Goal: Task Accomplishment & Management: Manage account settings

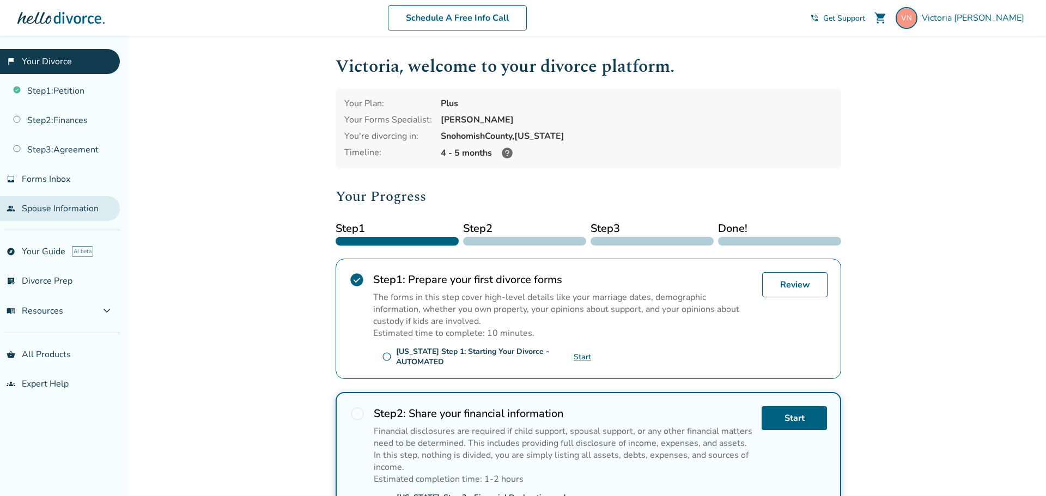
click at [31, 212] on link "people Spouse Information" at bounding box center [60, 208] width 120 height 25
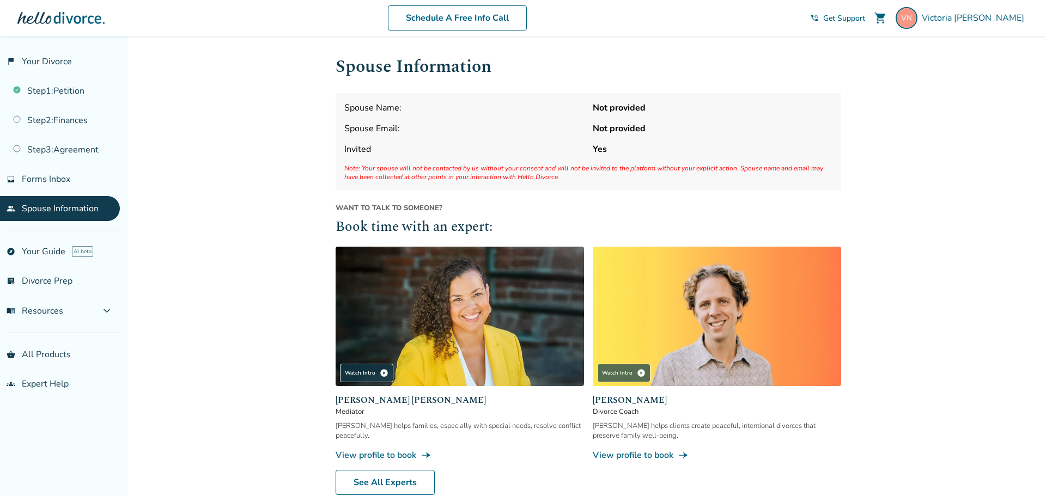
click at [508, 144] on span "Invited" at bounding box center [464, 149] width 240 height 12
click at [979, 25] on div "[PERSON_NAME]" at bounding box center [962, 18] width 133 height 22
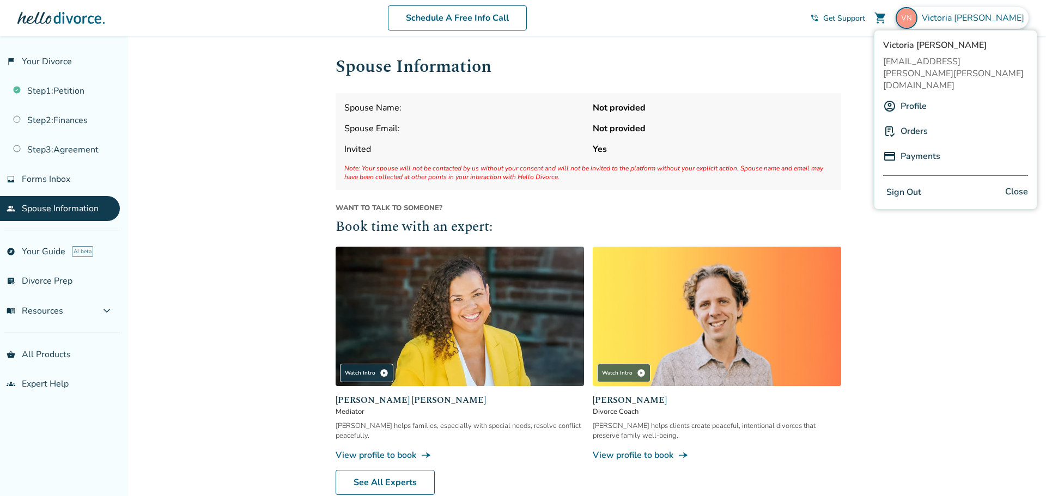
click at [62, 206] on link "people Spouse Information" at bounding box center [60, 208] width 120 height 25
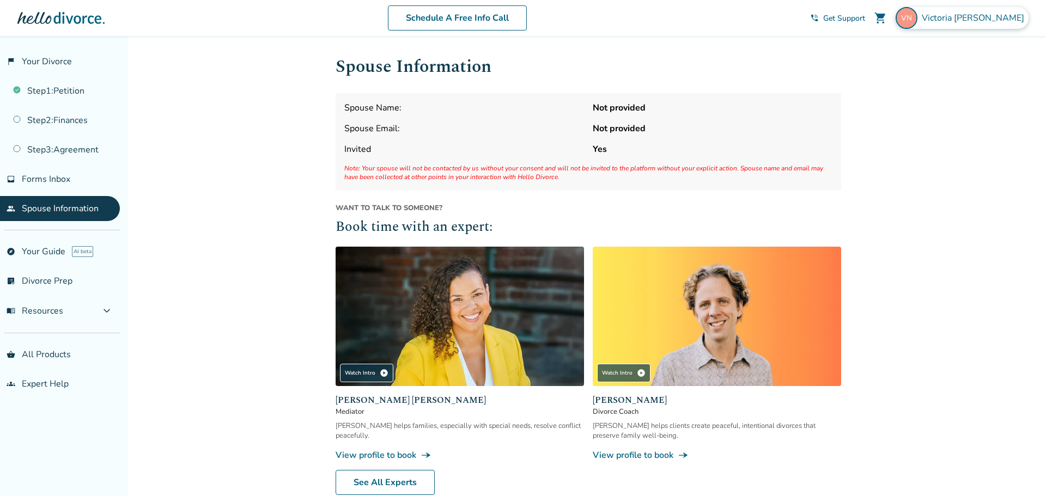
click at [978, 13] on span "[PERSON_NAME]" at bounding box center [975, 18] width 107 height 12
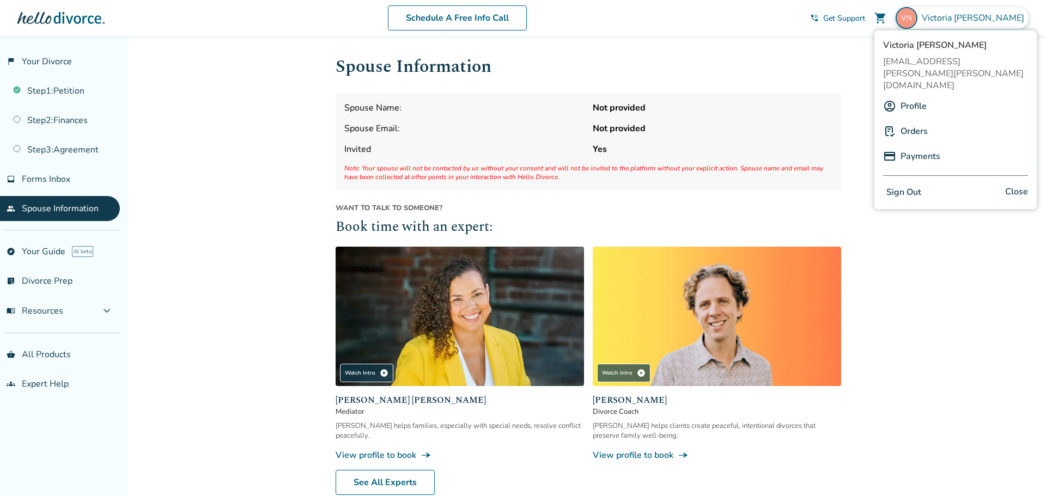
click at [909, 96] on link "Profile" at bounding box center [913, 106] width 26 height 21
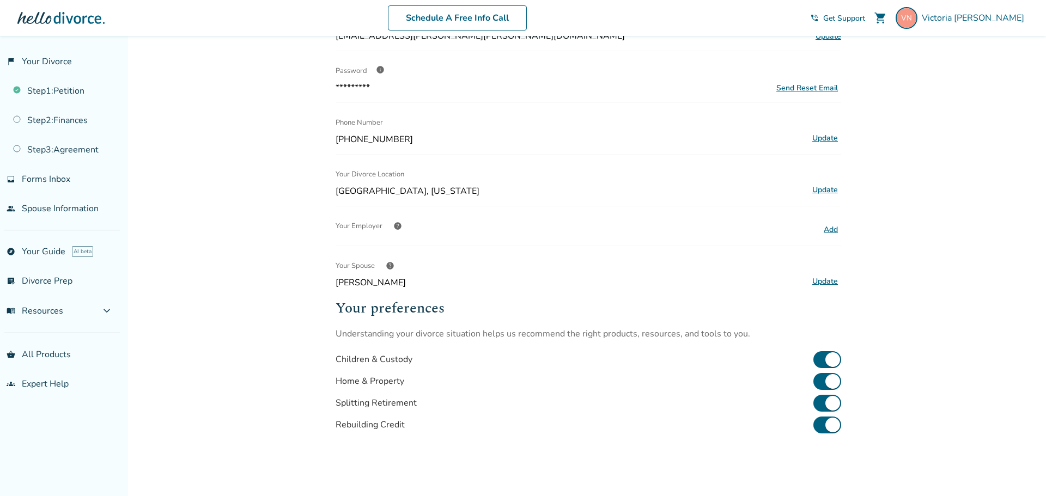
scroll to position [136, 0]
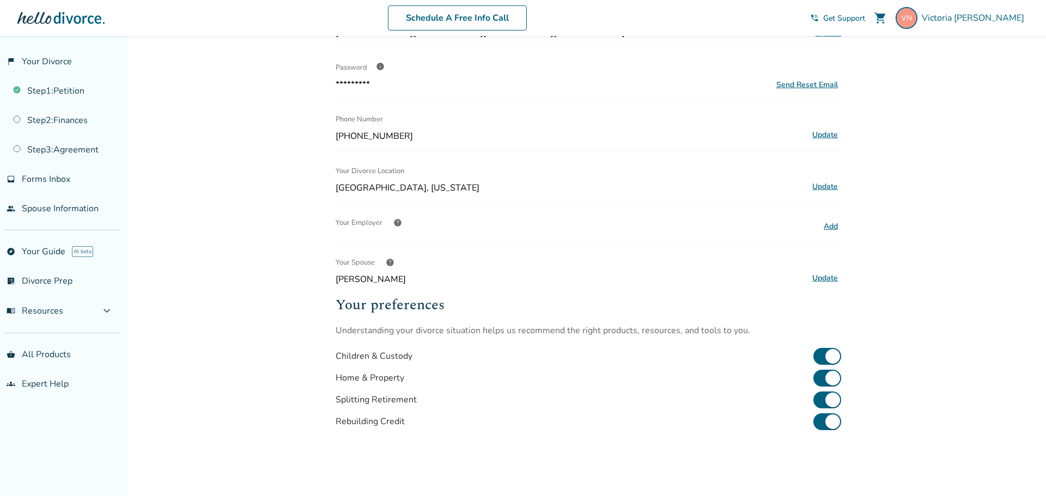
click at [832, 281] on button "Update" at bounding box center [825, 278] width 32 height 14
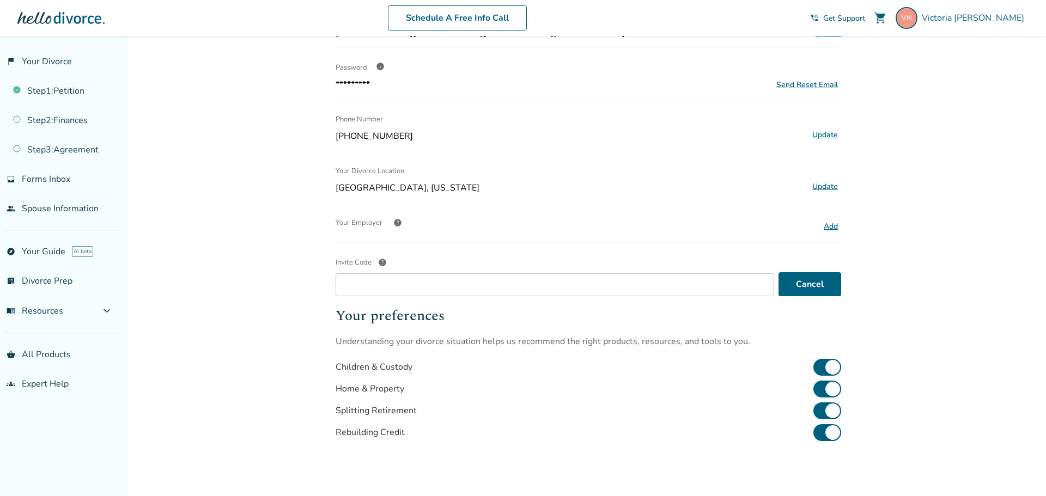
click at [381, 259] on span "help" at bounding box center [382, 262] width 9 height 9
click at [381, 273] on input "Invite Code help" at bounding box center [555, 284] width 439 height 23
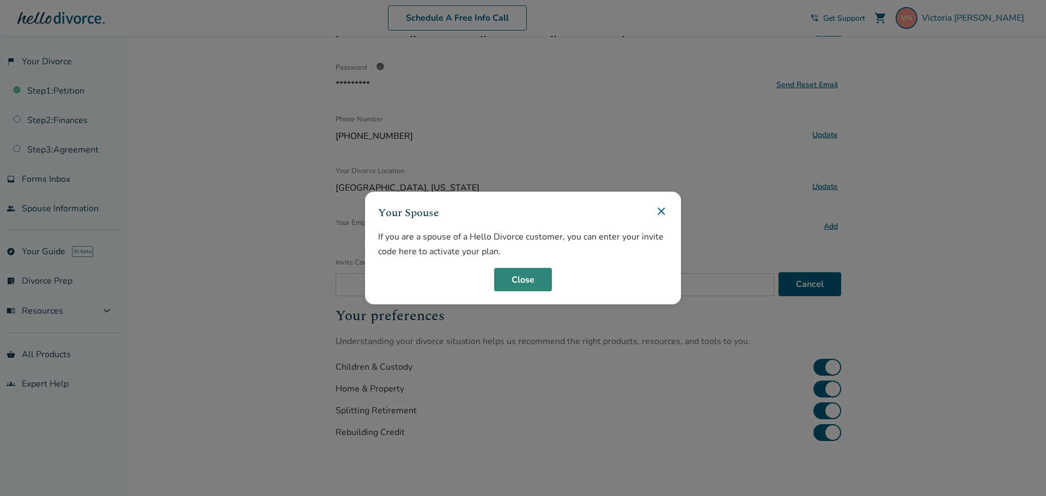
click at [525, 278] on button "Close" at bounding box center [523, 280] width 58 height 24
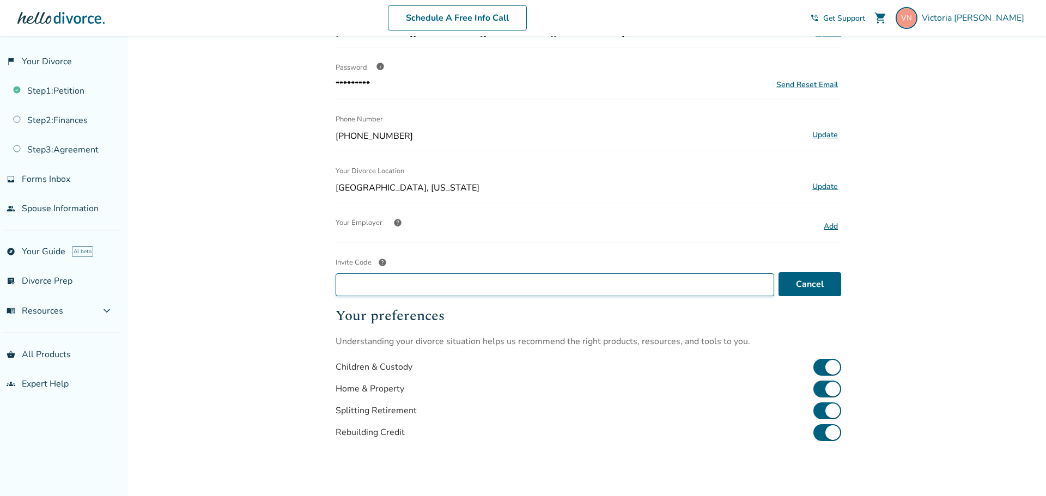
click at [525, 278] on input "Invite Code help" at bounding box center [555, 284] width 439 height 23
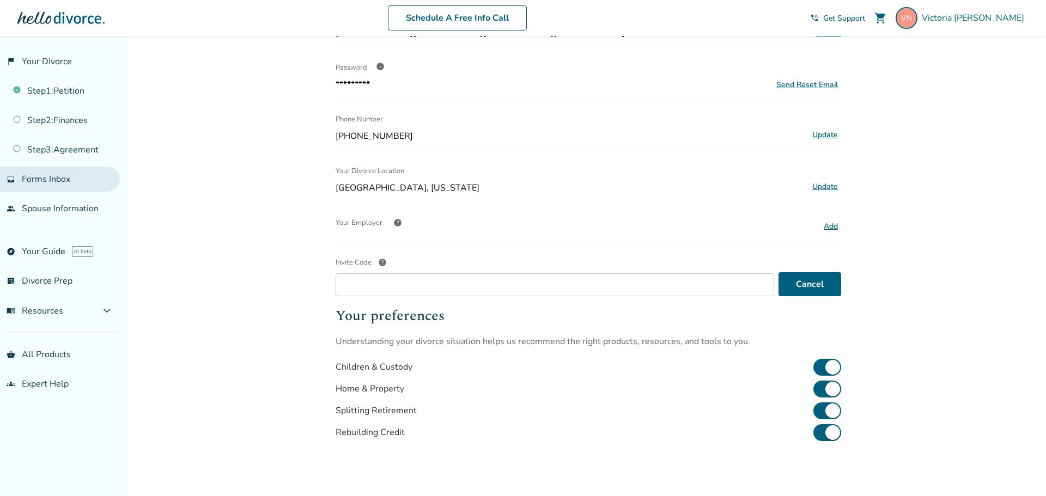
click at [23, 175] on span "Forms Inbox" at bounding box center [46, 179] width 48 height 12
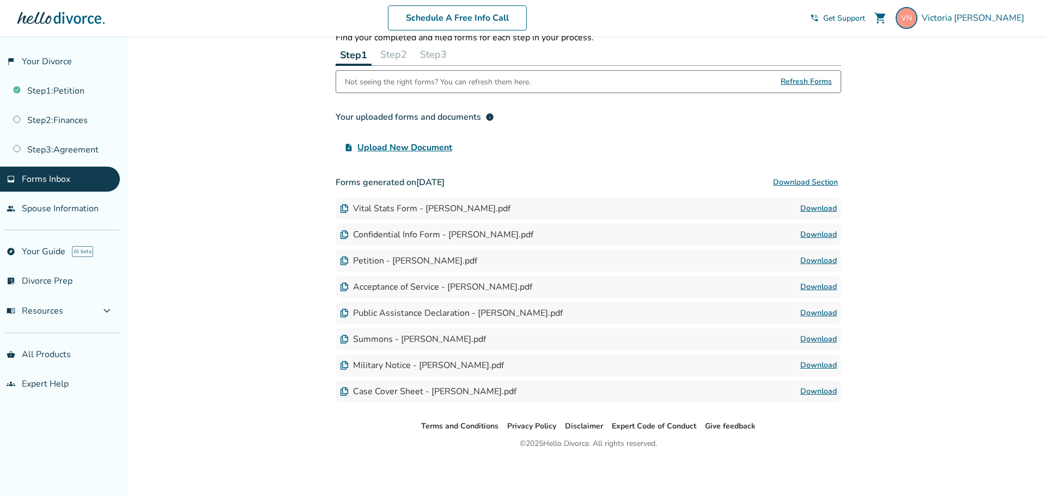
scroll to position [48, 0]
click at [63, 206] on link "people Spouse Information" at bounding box center [60, 208] width 120 height 25
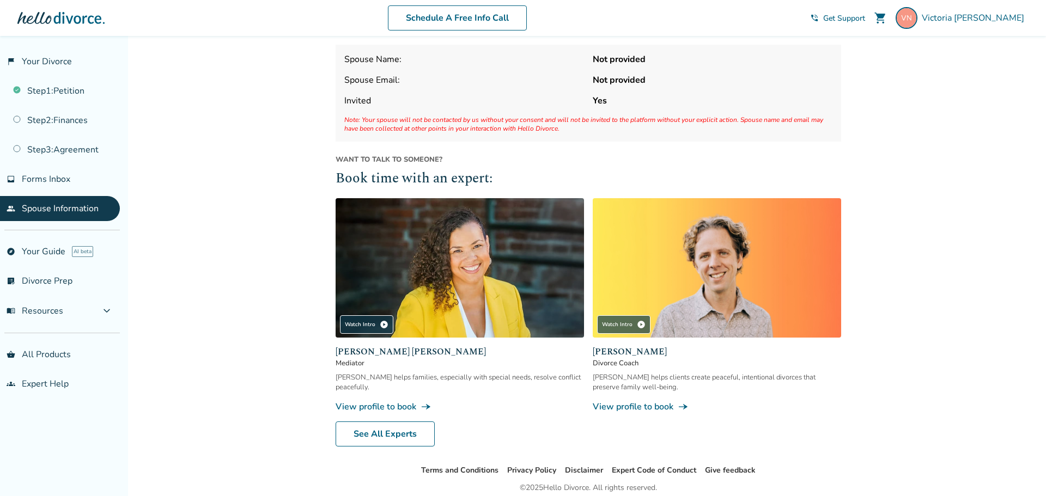
click at [63, 206] on link "people Spouse Information" at bounding box center [60, 208] width 120 height 25
click at [1012, 13] on span "[PERSON_NAME]" at bounding box center [975, 18] width 107 height 12
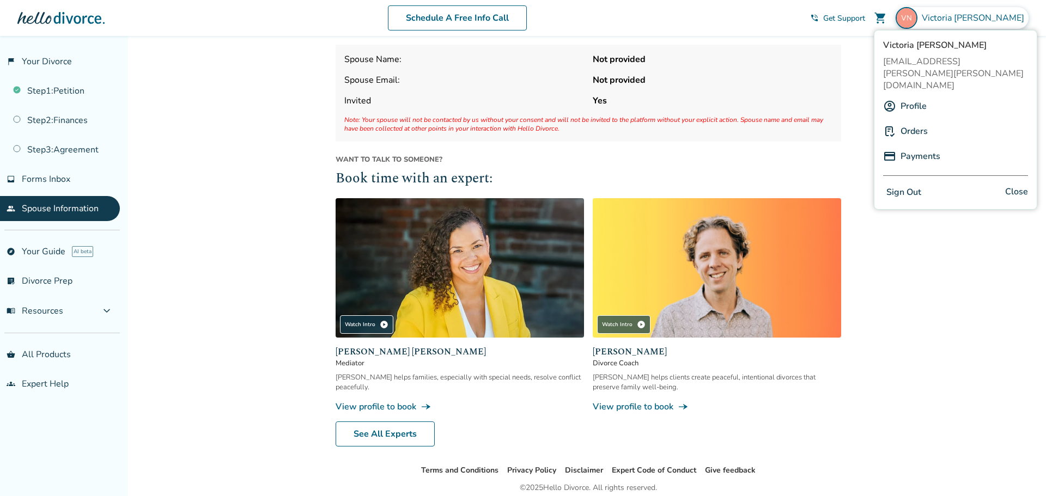
click at [939, 273] on div "Added to cart Spouse Information Spouse Name: Not provided Spouse Email: Not pr…" at bounding box center [523, 263] width 1046 height 553
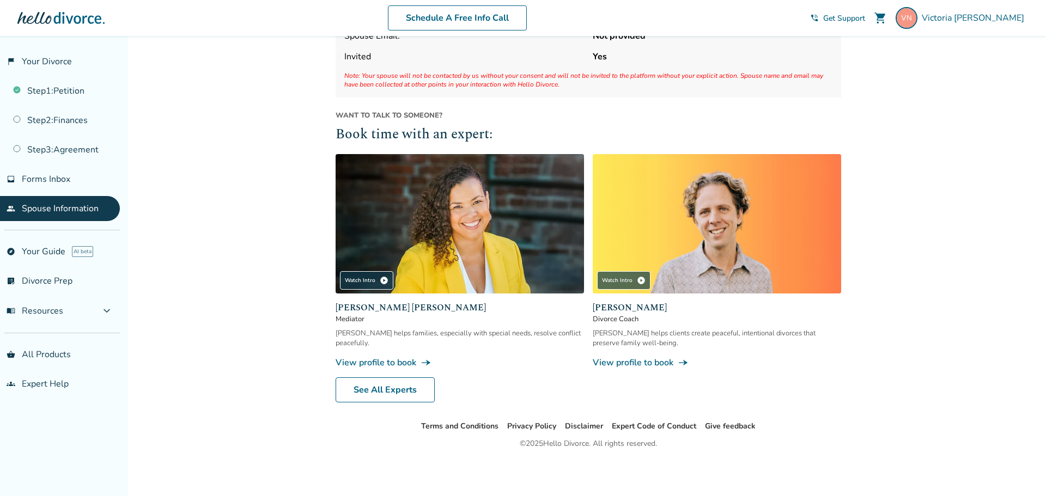
scroll to position [91, 0]
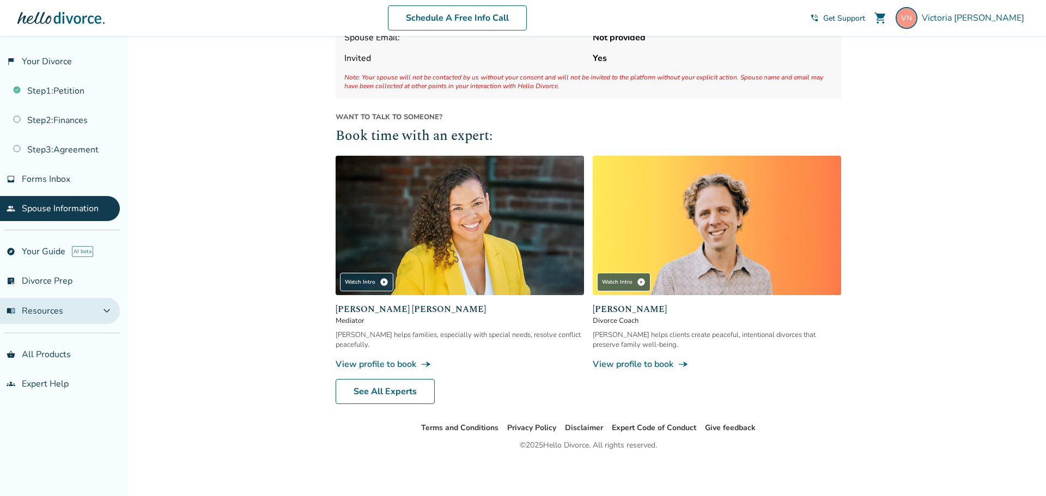
click at [81, 309] on button "menu_book Resources expand_more" at bounding box center [60, 311] width 120 height 26
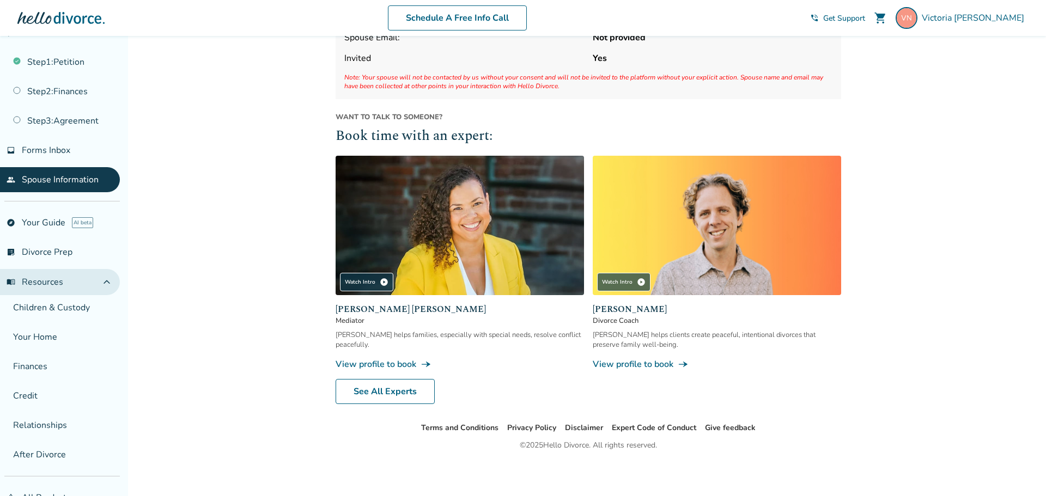
scroll to position [22, 0]
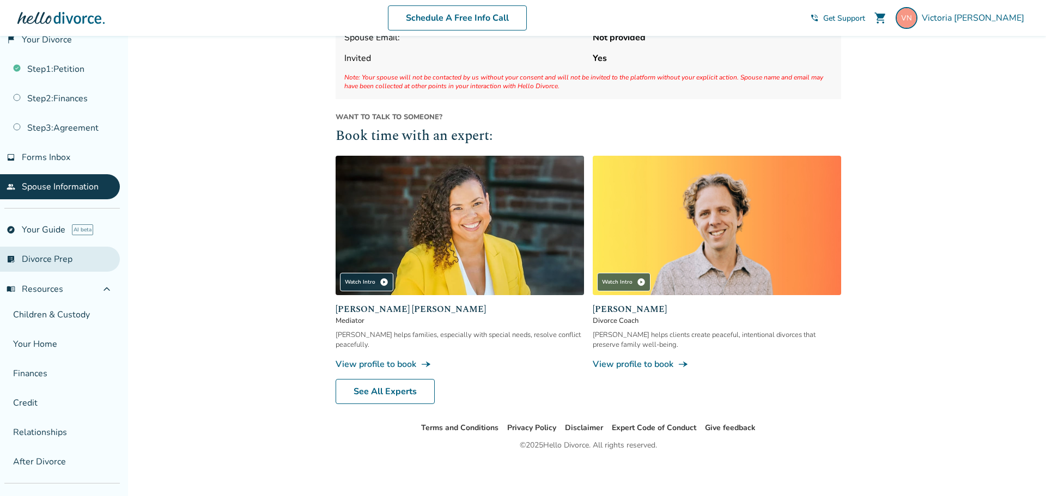
click at [59, 266] on link "list_alt_check Divorce Prep" at bounding box center [60, 259] width 120 height 25
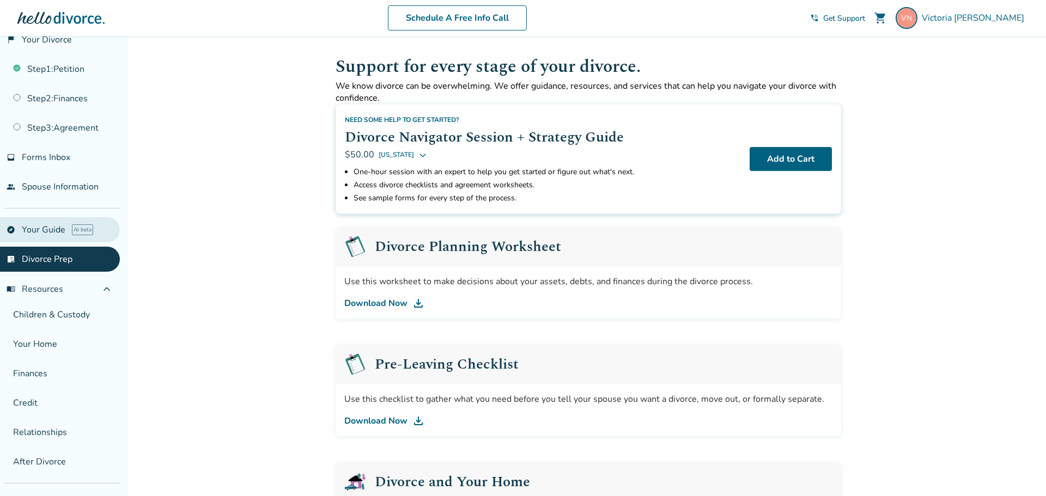
click at [32, 228] on link "explore Your Guide AI beta" at bounding box center [60, 229] width 120 height 25
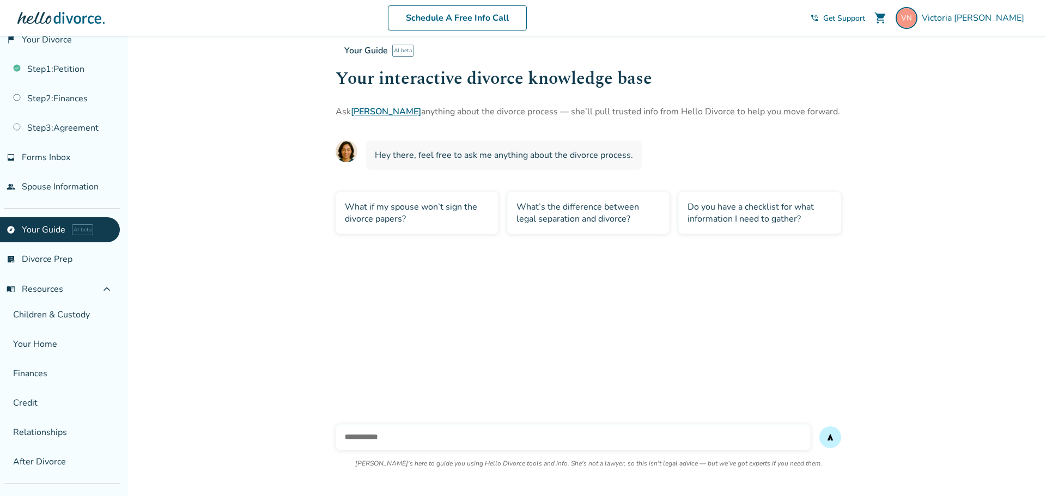
click at [410, 432] on input "text" at bounding box center [573, 437] width 475 height 26
type input "*"
click at [369, 441] on input "*" at bounding box center [573, 437] width 475 height 26
type input "**********"
click at [819, 427] on button "send" at bounding box center [830, 438] width 22 height 22
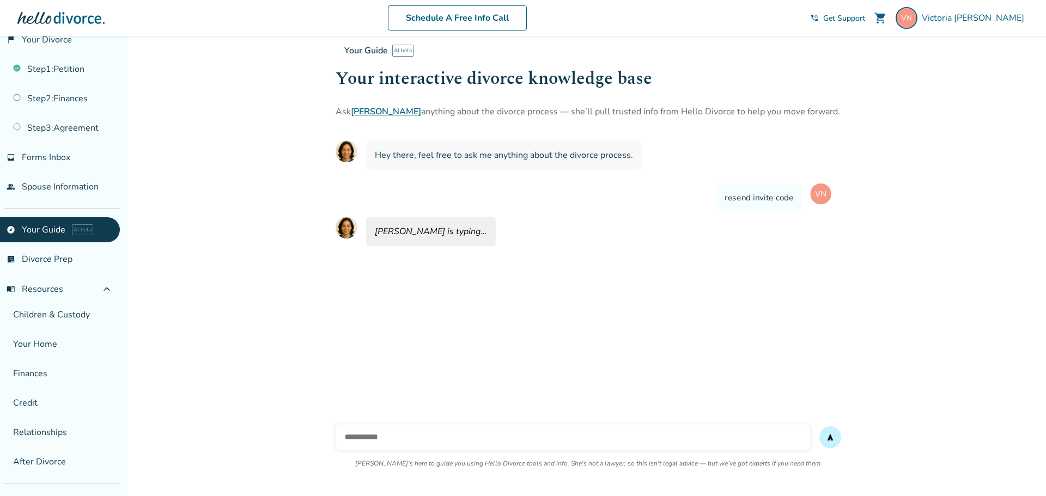
scroll to position [36, 0]
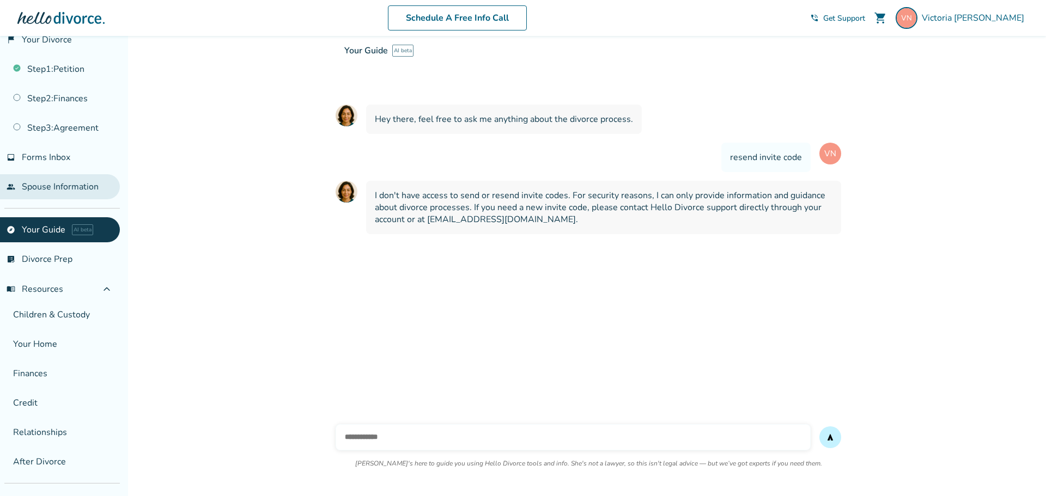
click at [58, 191] on link "people Spouse Information" at bounding box center [60, 186] width 120 height 25
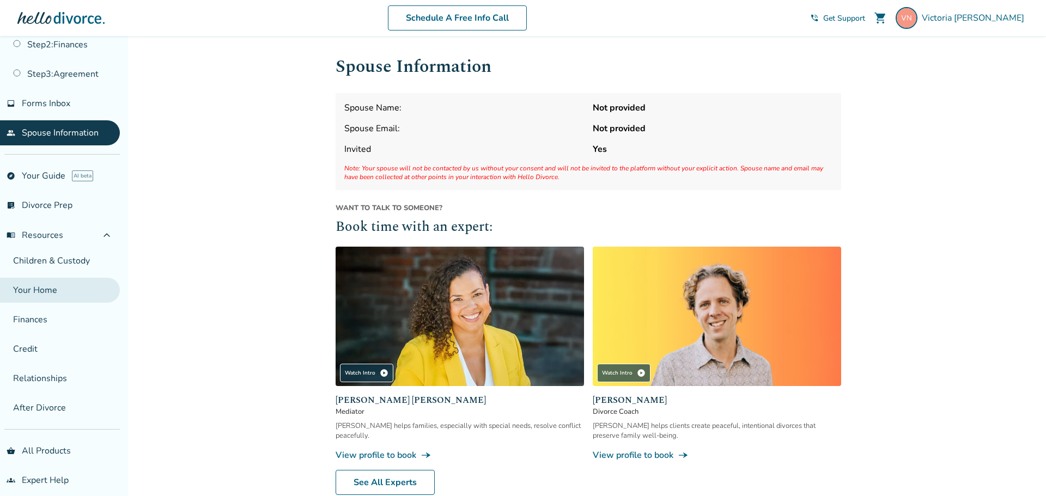
scroll to position [86, 0]
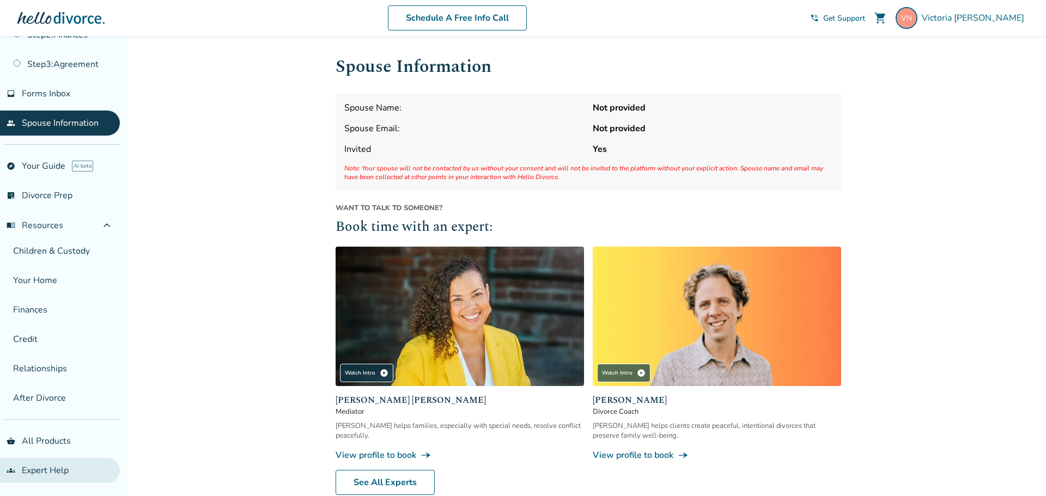
click at [51, 465] on link "groups Expert Help" at bounding box center [60, 470] width 120 height 25
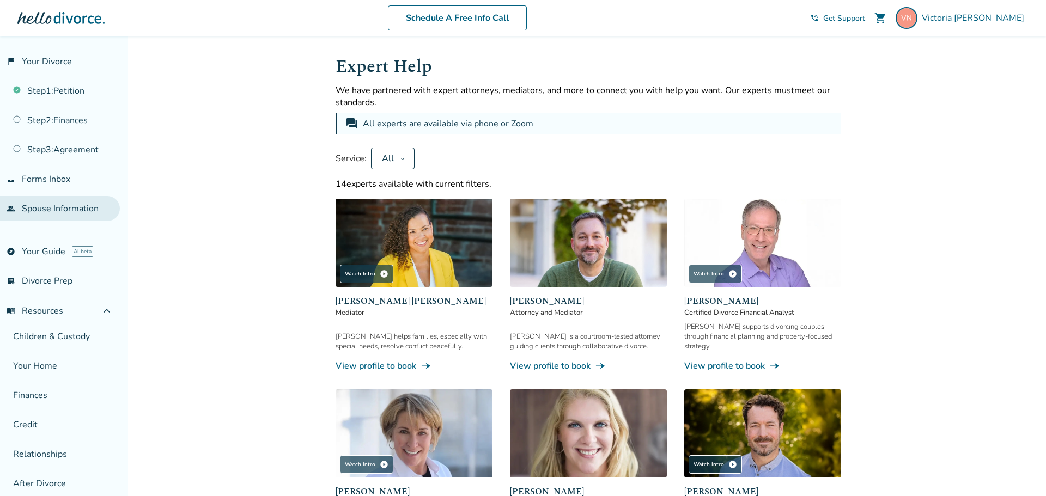
click at [86, 213] on link "people Spouse Information" at bounding box center [60, 208] width 120 height 25
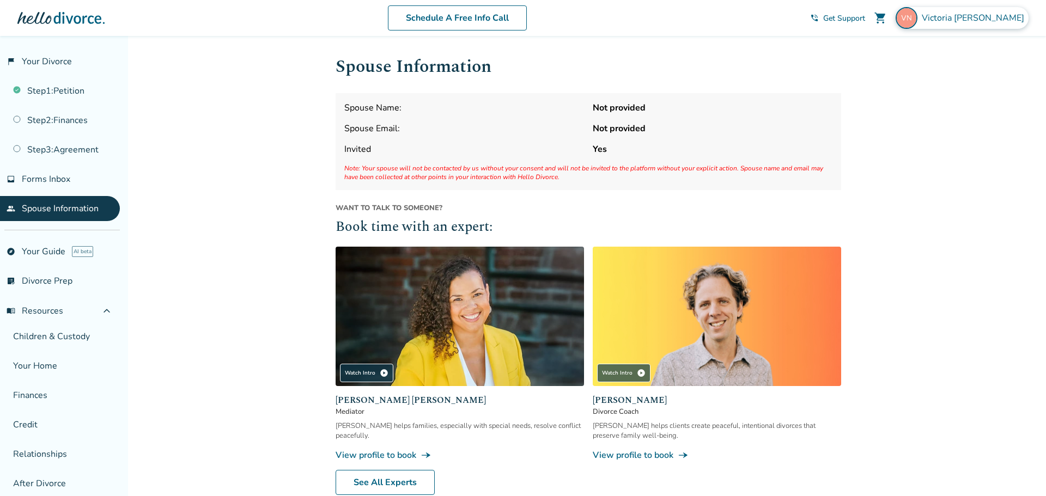
click at [975, 16] on span "[PERSON_NAME]" at bounding box center [975, 18] width 107 height 12
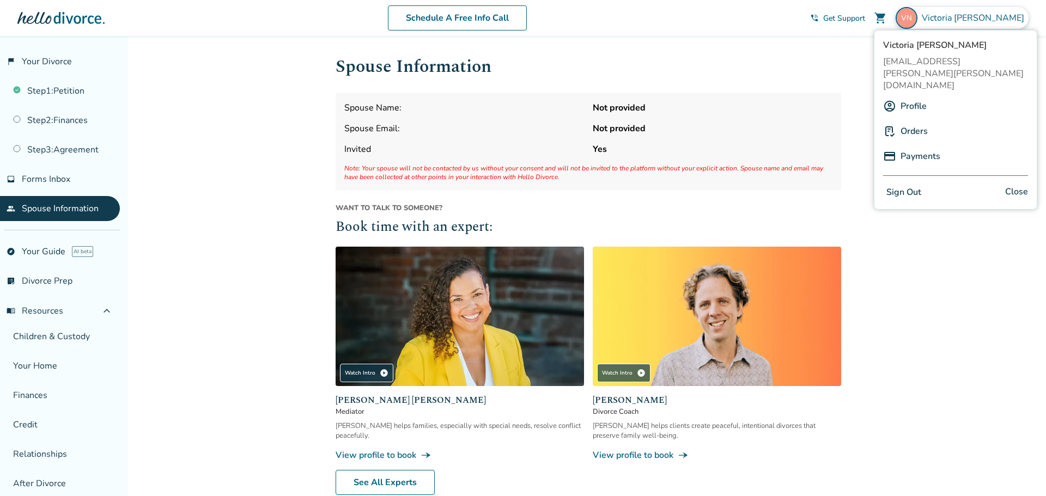
click at [907, 96] on link "Profile" at bounding box center [913, 106] width 26 height 21
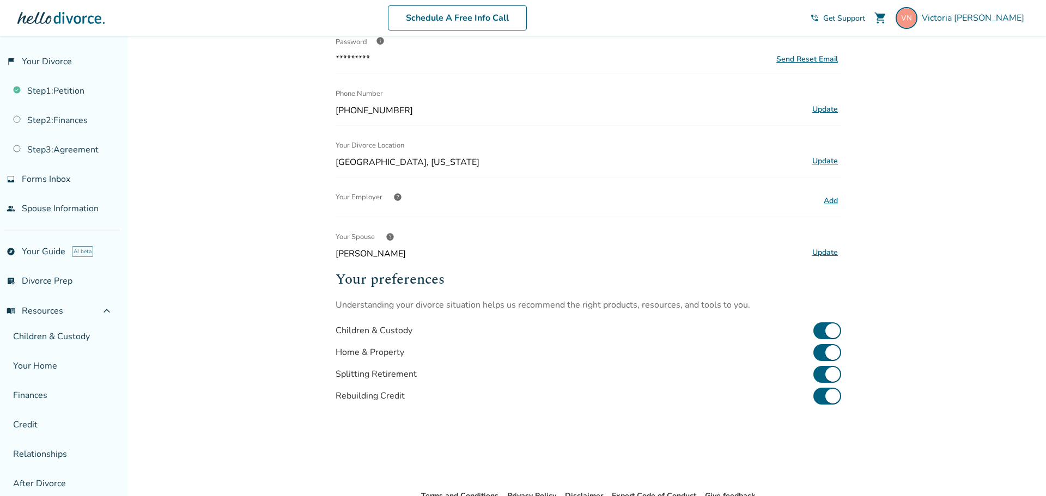
scroll to position [161, 0]
click at [823, 252] on button "Update" at bounding box center [825, 253] width 32 height 14
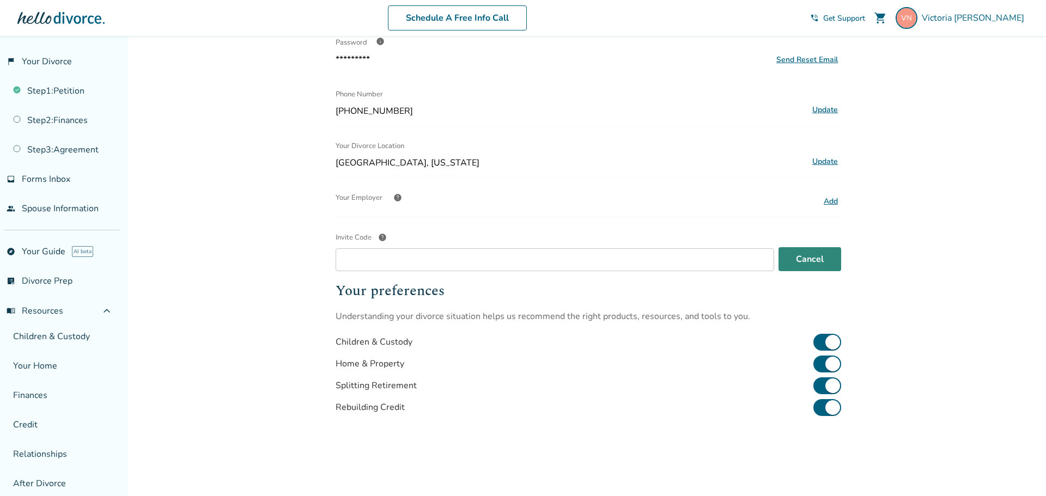
click at [799, 259] on button "Cancel" at bounding box center [809, 259] width 63 height 24
